Goal: Contribute content

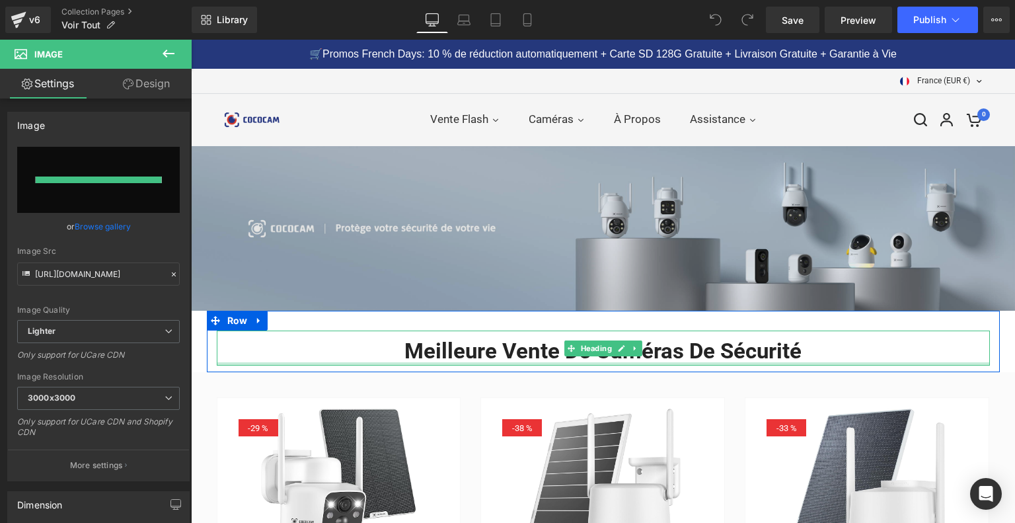
type input "[URL][DOMAIN_NAME]"
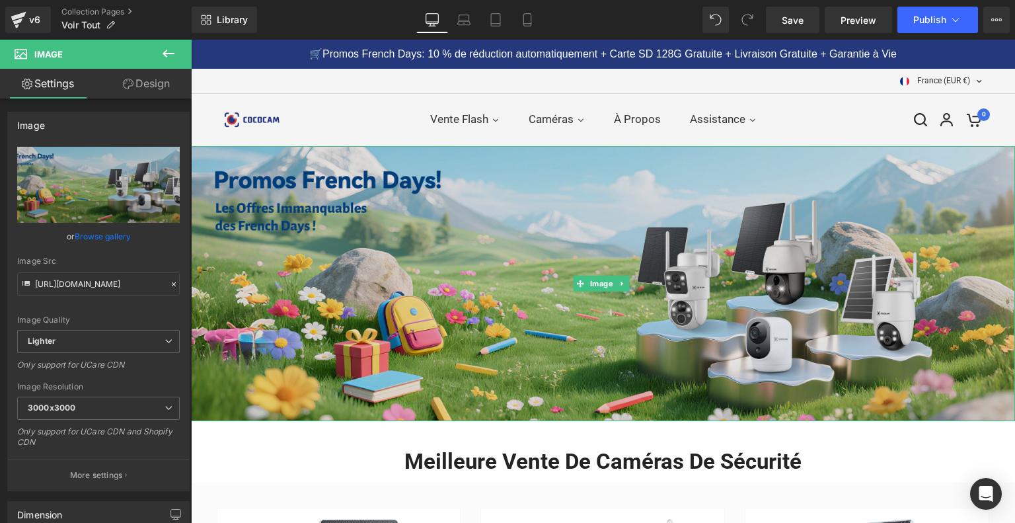
scroll to position [66, 0]
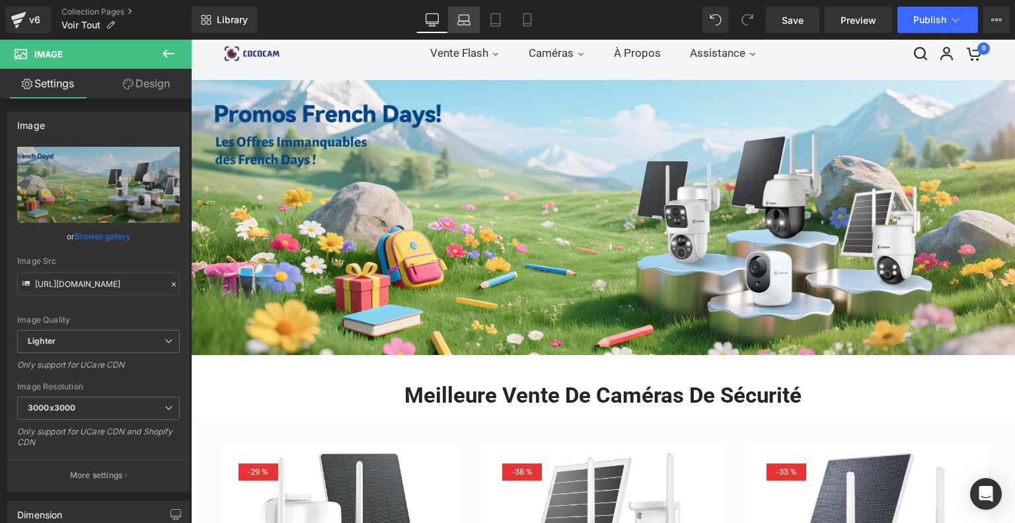
click at [468, 22] on icon at bounding box center [463, 19] width 13 height 13
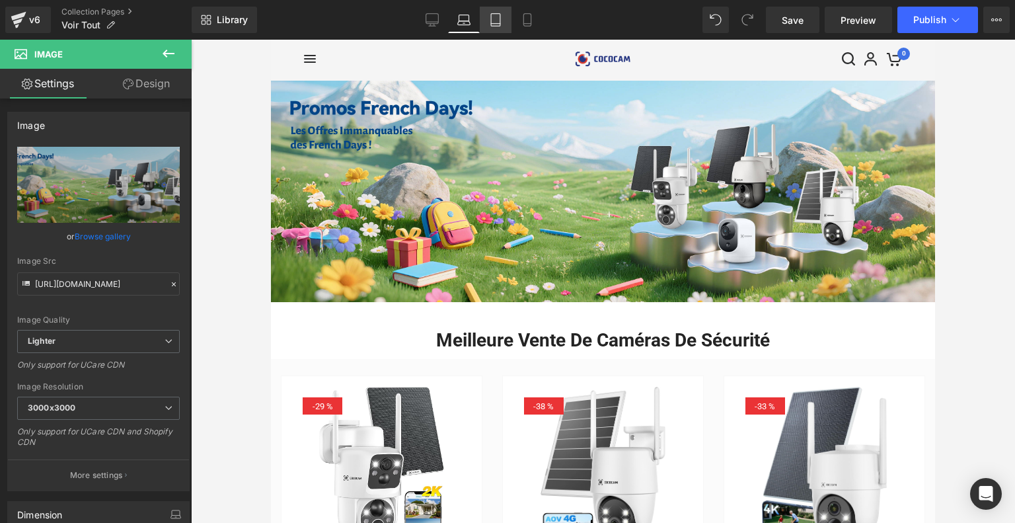
scroll to position [0, 0]
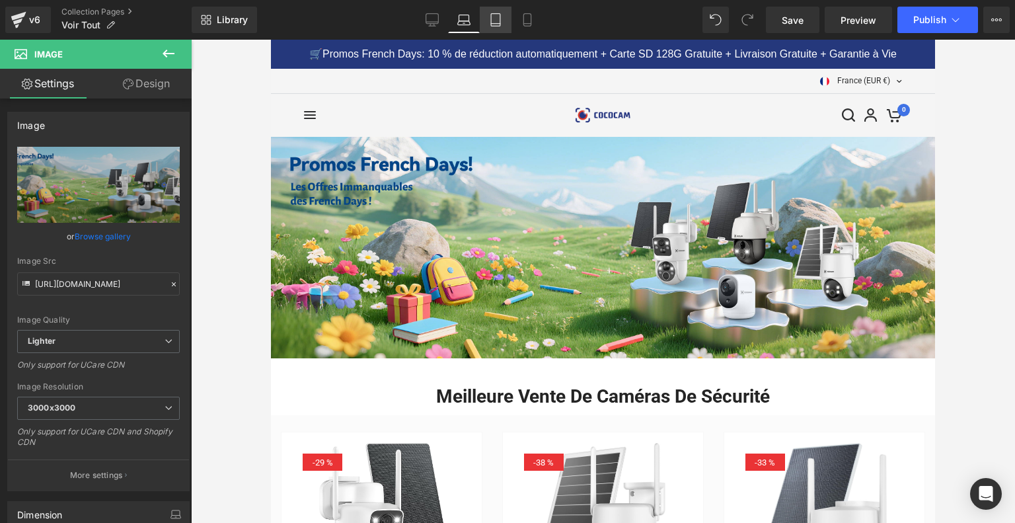
click at [487, 20] on link "Tablet" at bounding box center [496, 20] width 32 height 26
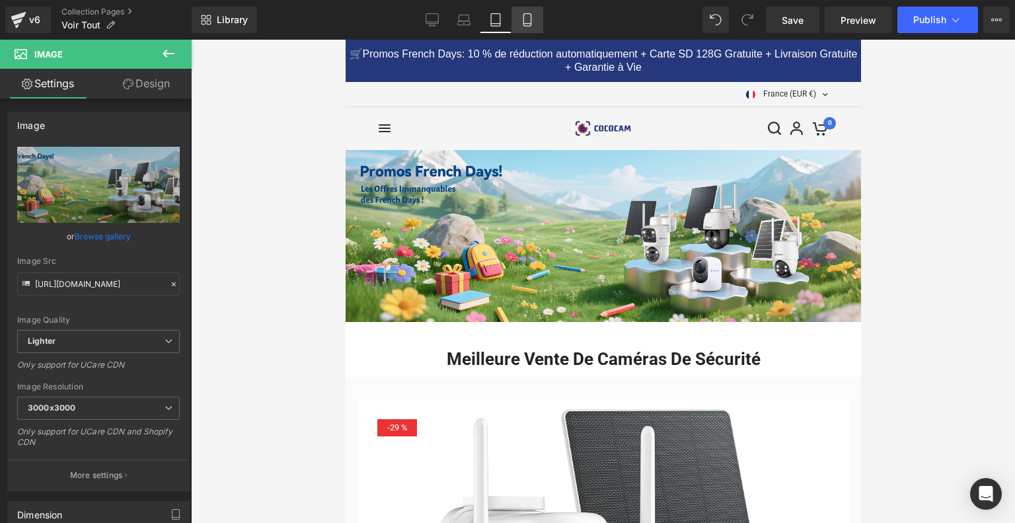
scroll to position [13, 0]
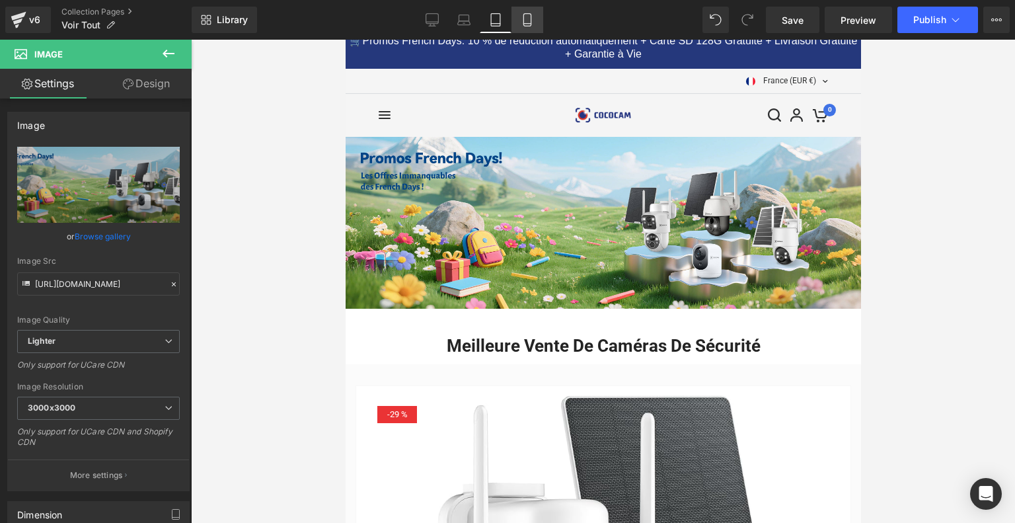
click at [517, 20] on link "Mobile" at bounding box center [527, 20] width 32 height 26
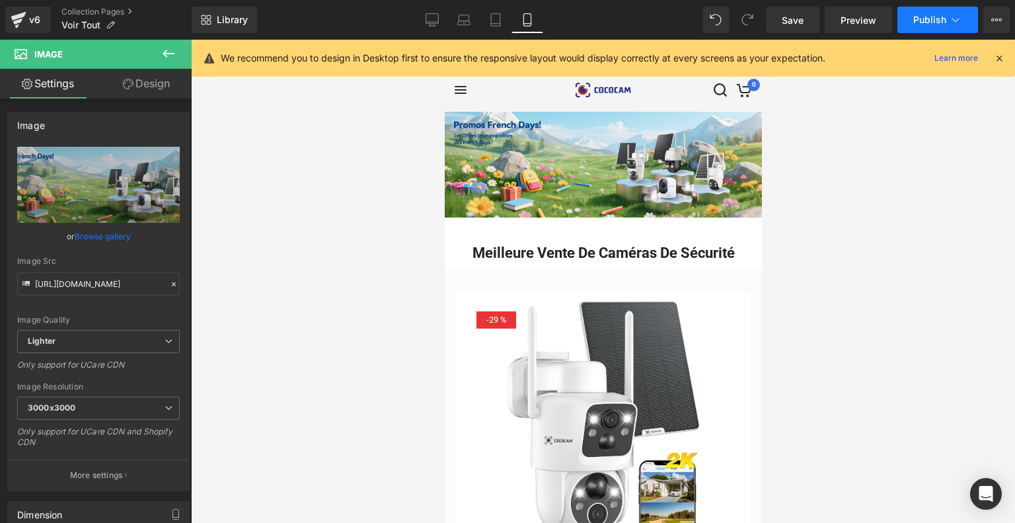
click at [951, 15] on icon at bounding box center [955, 19] width 13 height 13
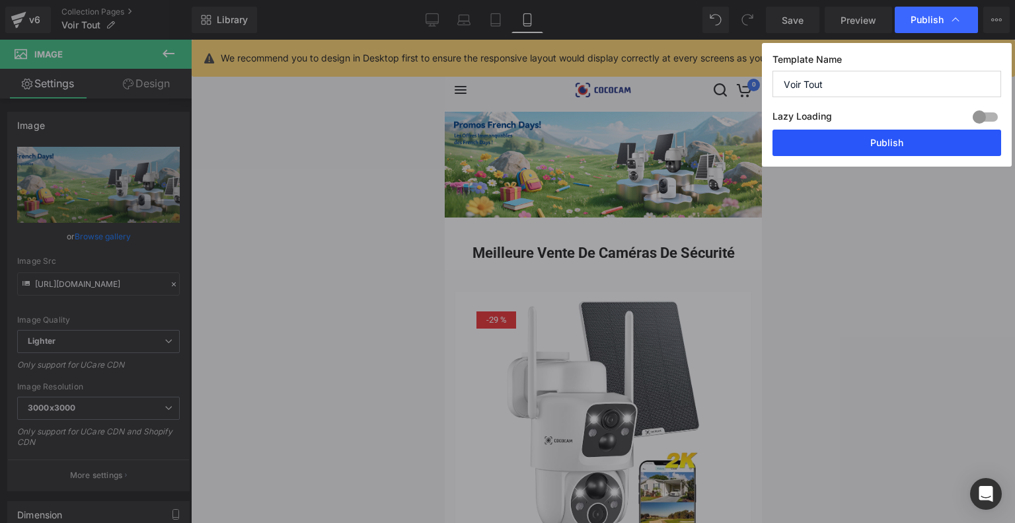
click at [884, 150] on button "Publish" at bounding box center [886, 142] width 229 height 26
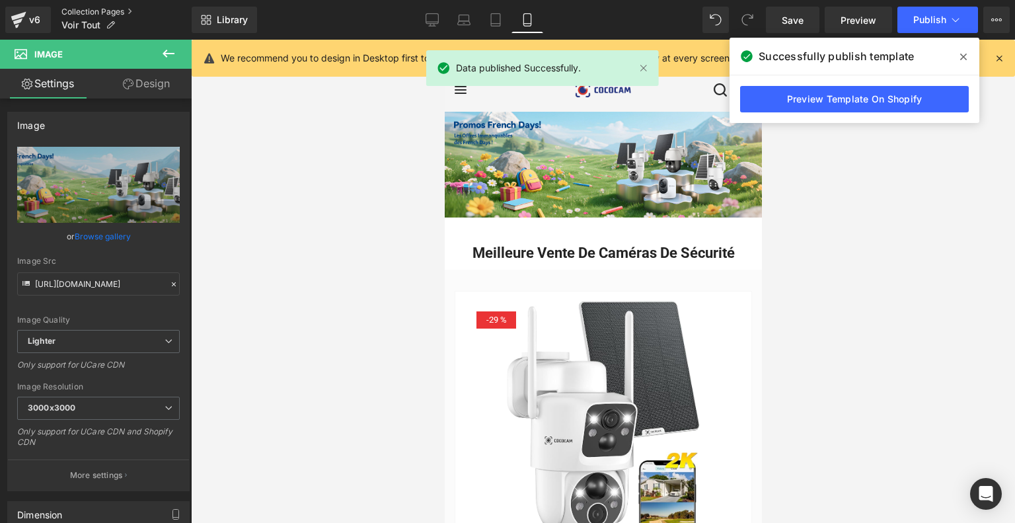
click at [83, 14] on link "Collection Pages" at bounding box center [126, 12] width 130 height 11
